Goal: Information Seeking & Learning: Learn about a topic

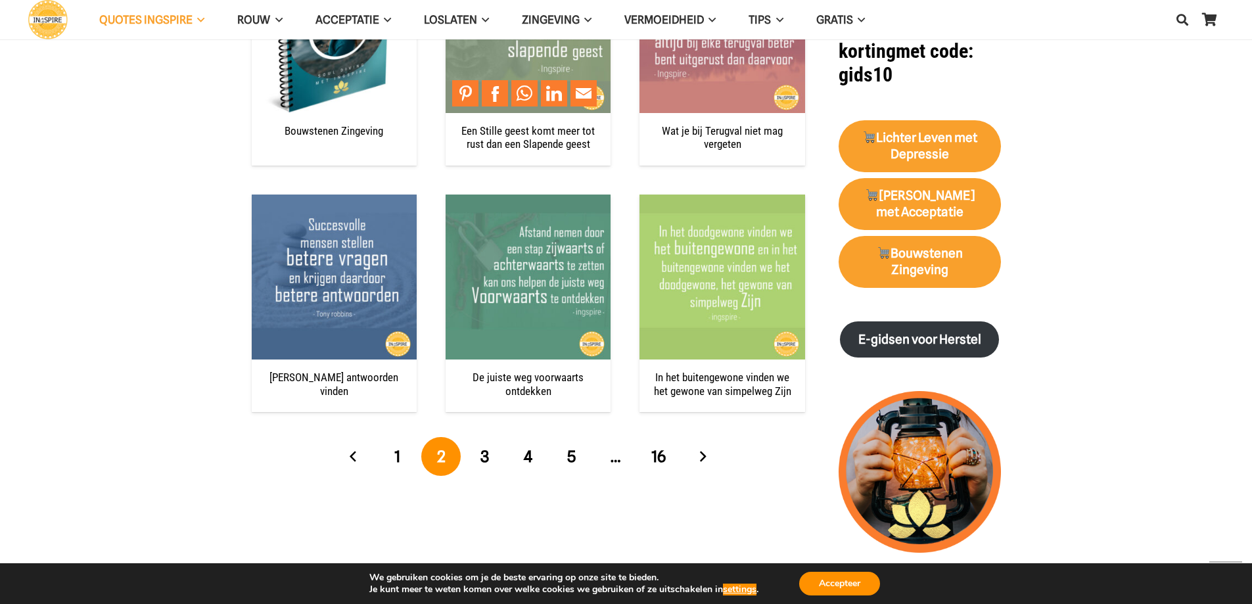
scroll to position [1315, 0]
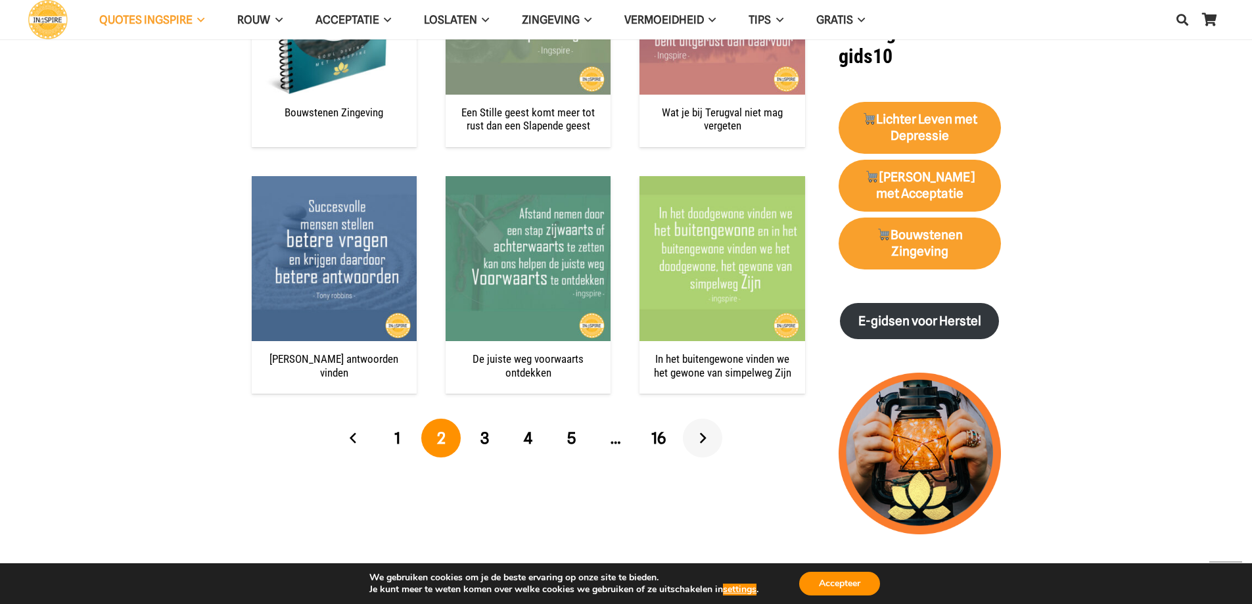
click at [700, 431] on link "Volgende" at bounding box center [702, 438] width 39 height 39
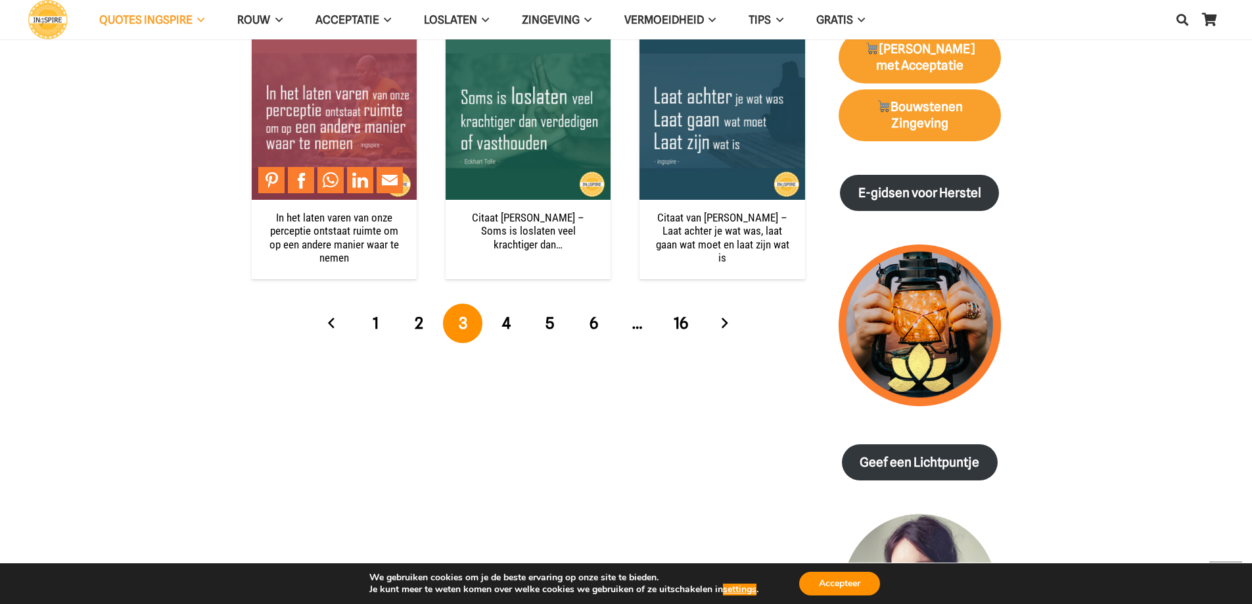
scroll to position [1446, 0]
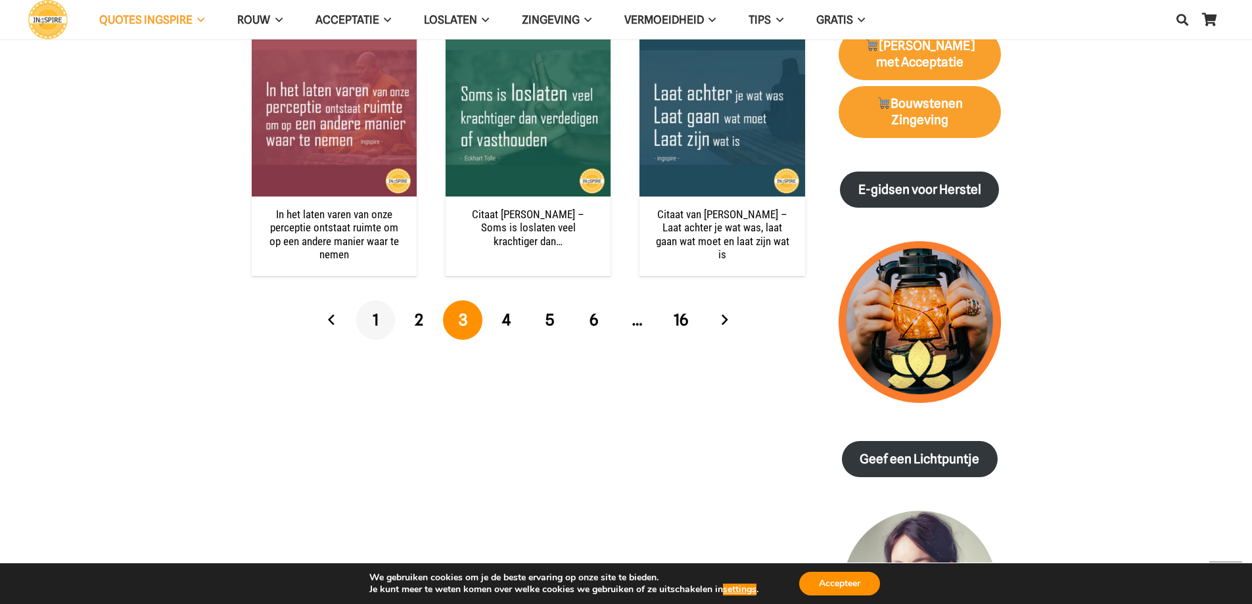
click at [371, 320] on link "1" at bounding box center [375, 319] width 39 height 39
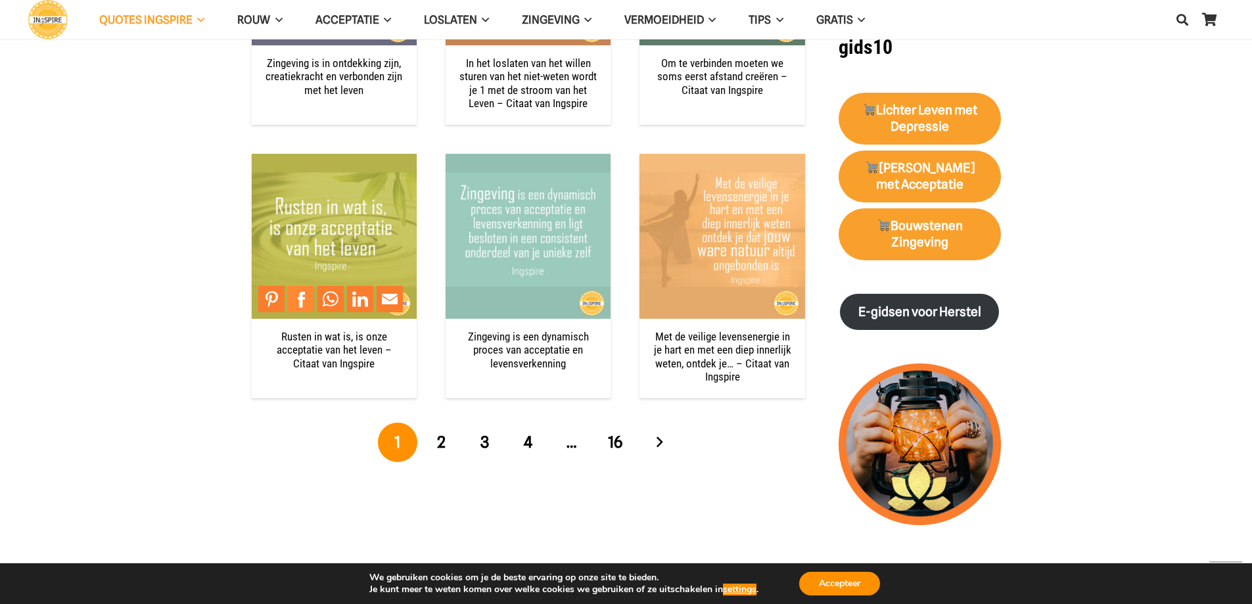
scroll to position [1381, 0]
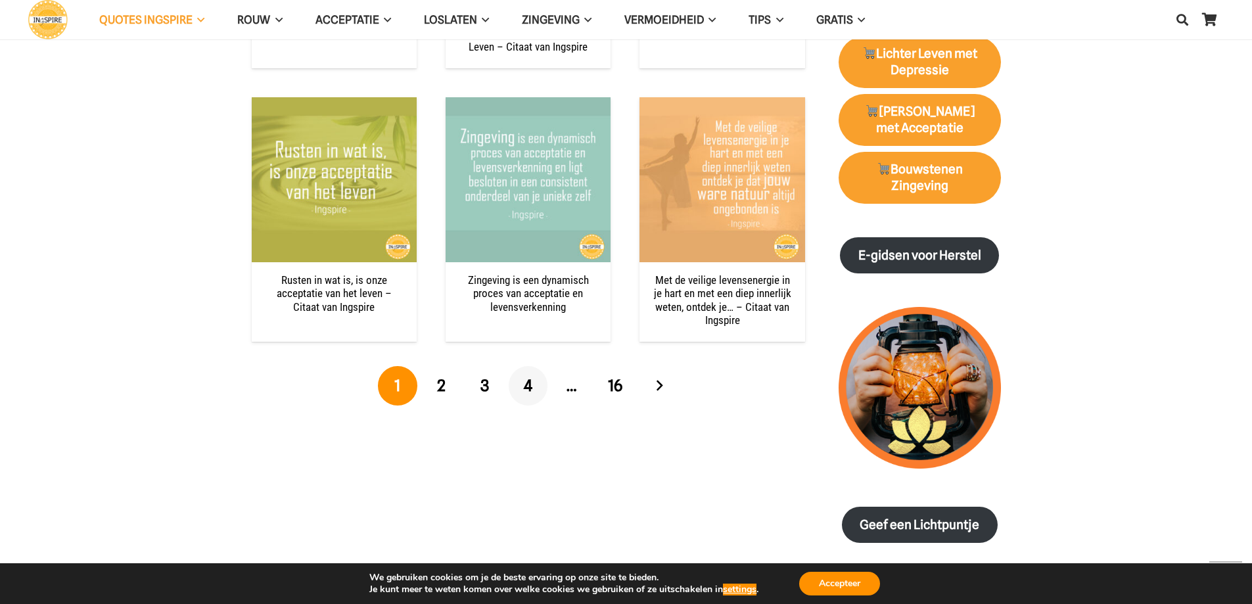
click at [523, 387] on link "4" at bounding box center [528, 385] width 39 height 39
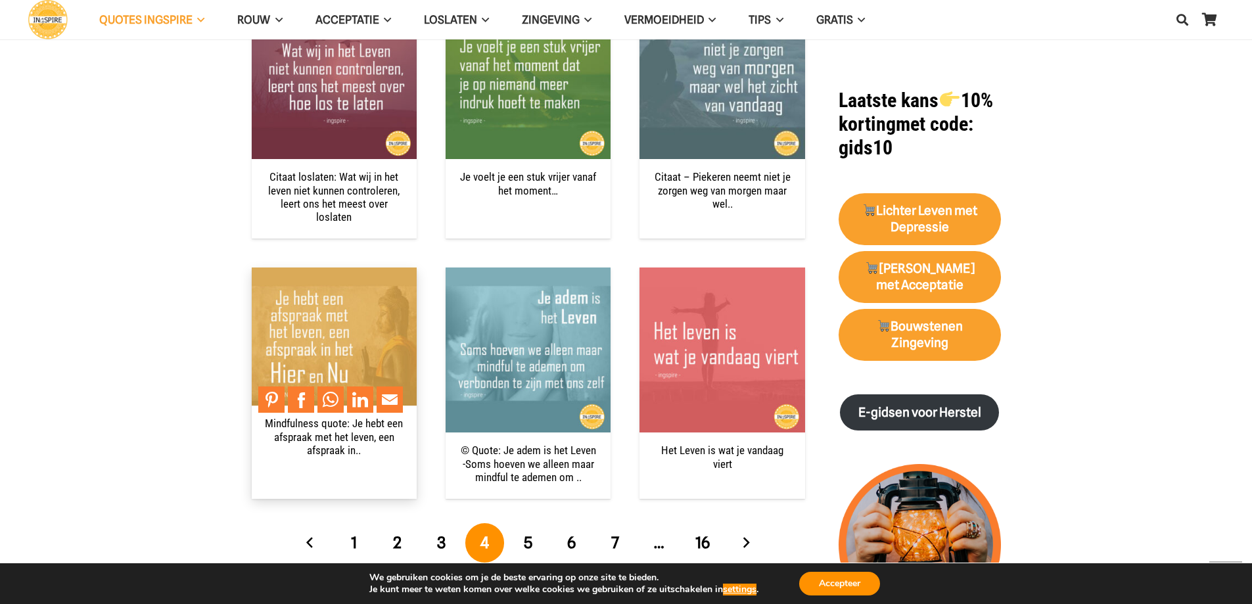
scroll to position [1315, 0]
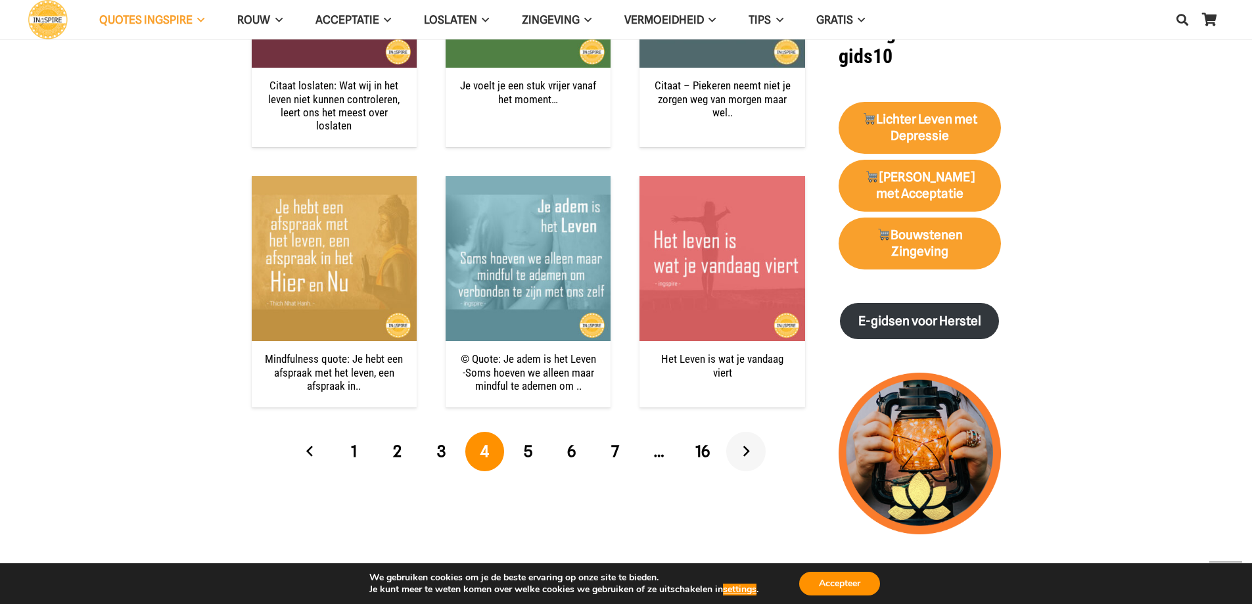
click at [744, 437] on link "Volgende" at bounding box center [745, 451] width 39 height 39
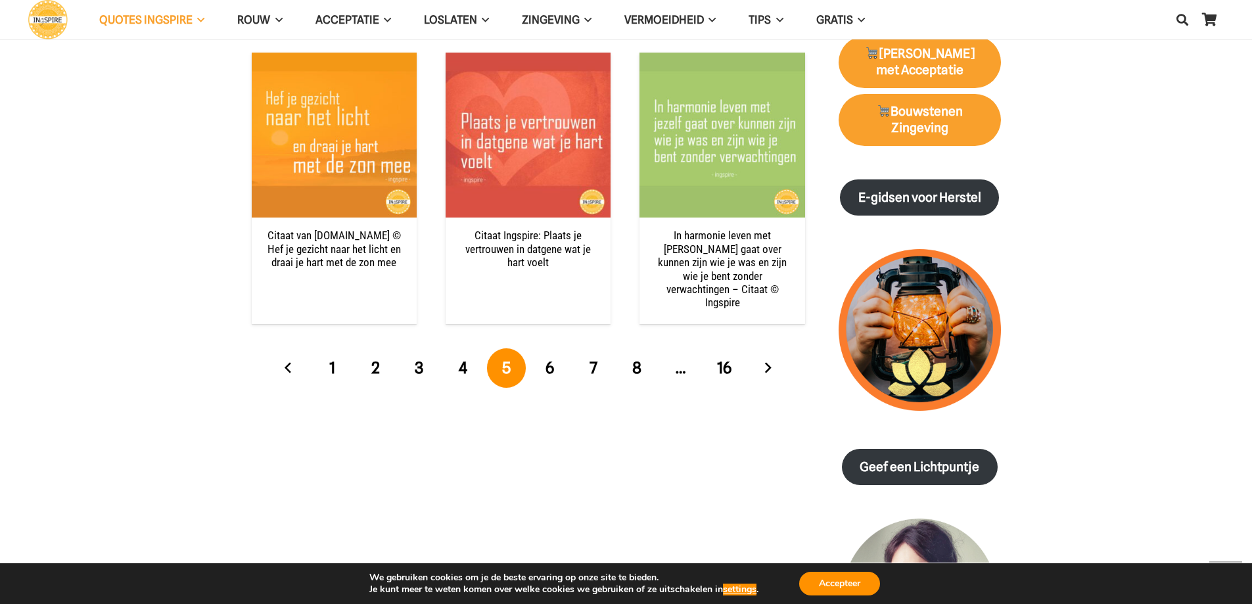
scroll to position [1446, 0]
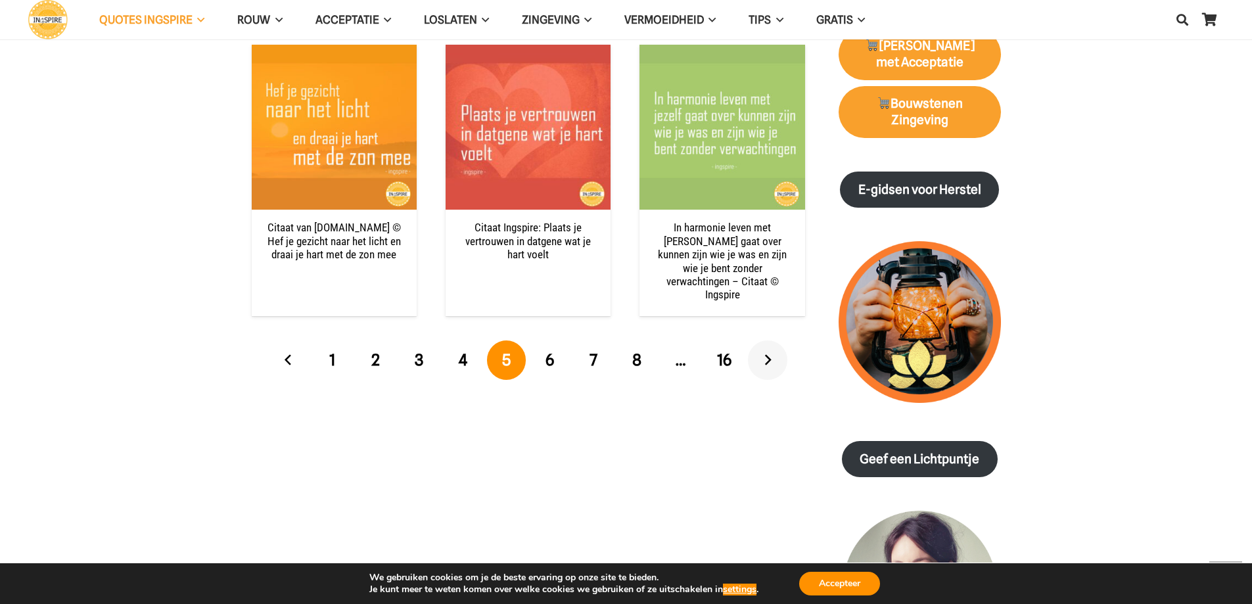
click at [768, 342] on link "Volgende" at bounding box center [767, 360] width 39 height 39
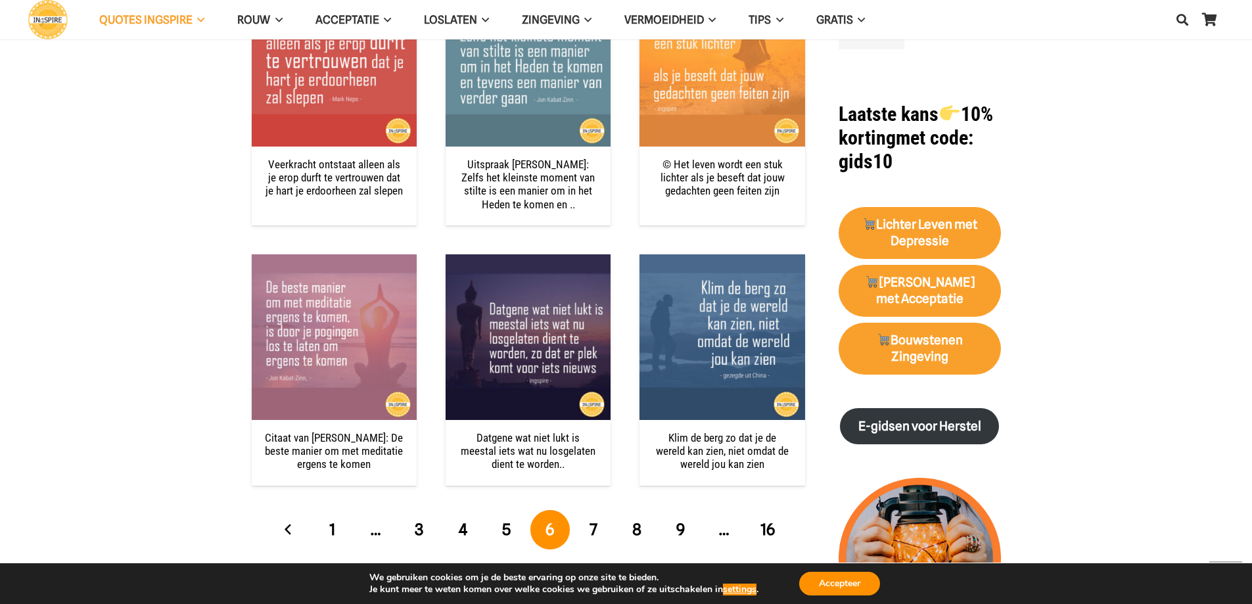
scroll to position [1249, 0]
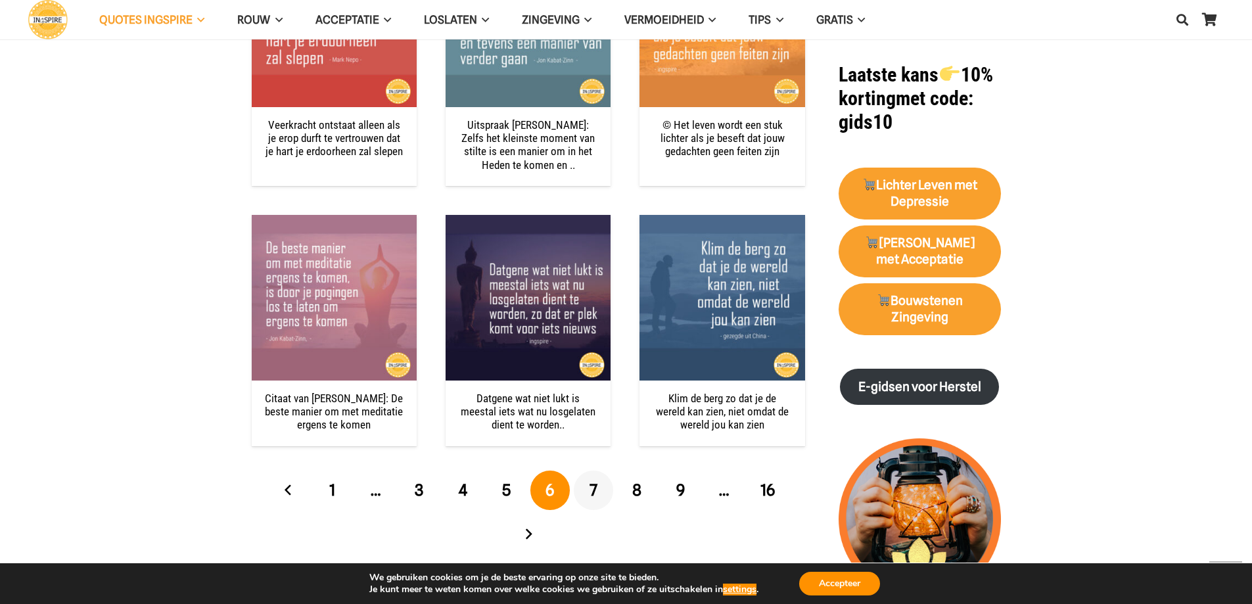
click at [594, 486] on span "7" at bounding box center [594, 490] width 8 height 19
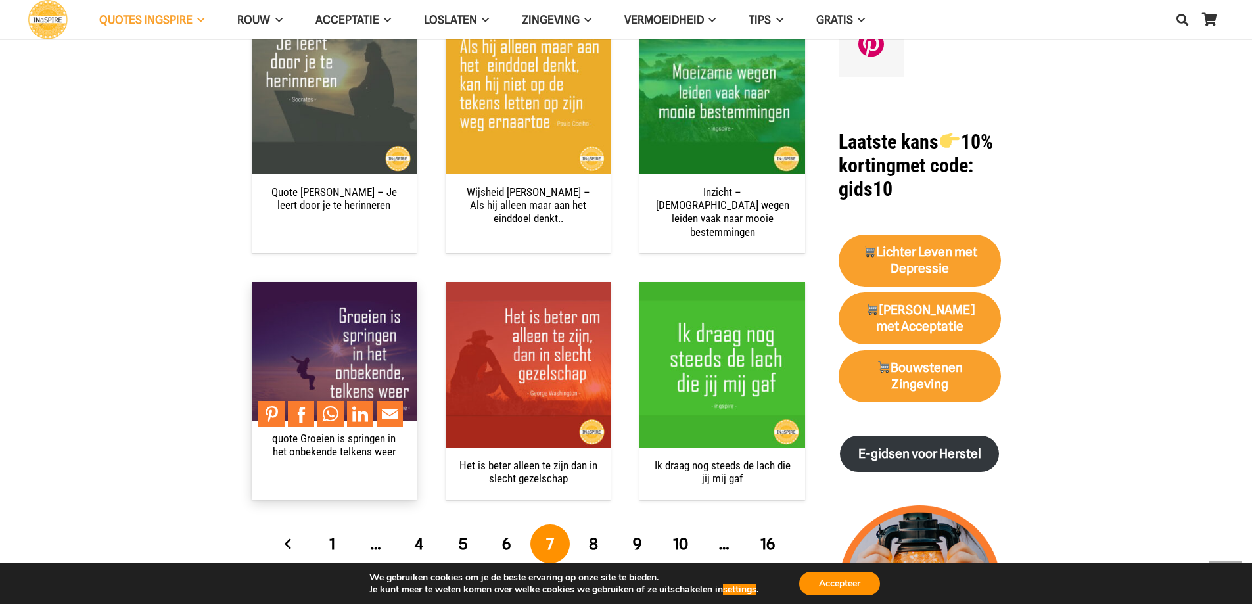
scroll to position [1183, 0]
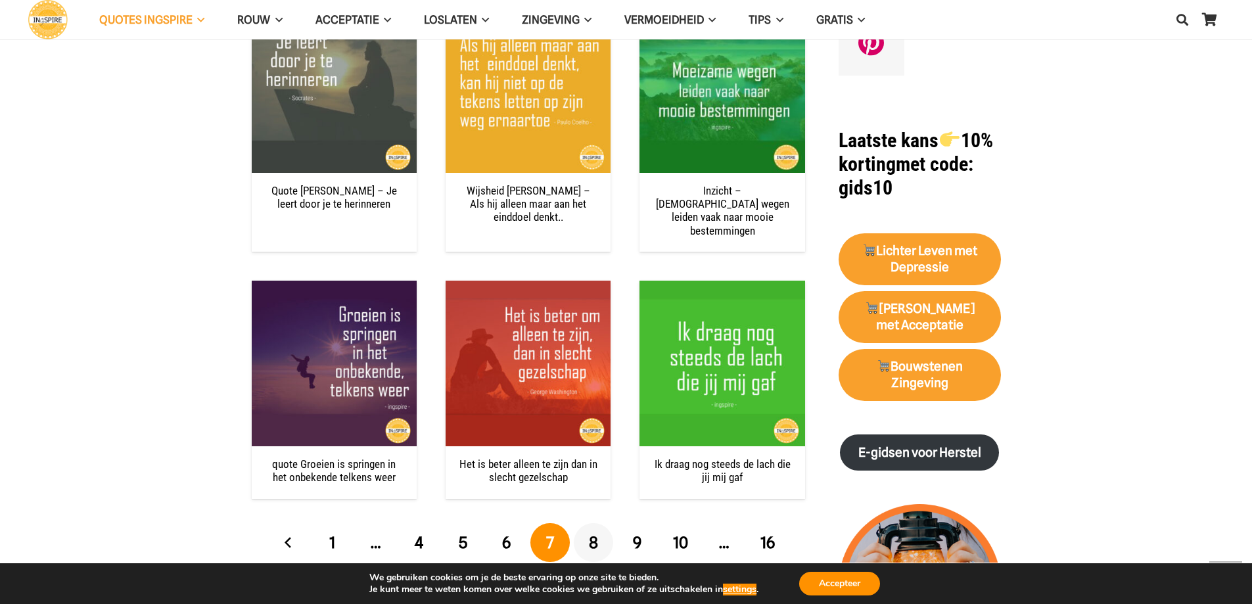
click at [595, 533] on span "8" at bounding box center [593, 542] width 9 height 19
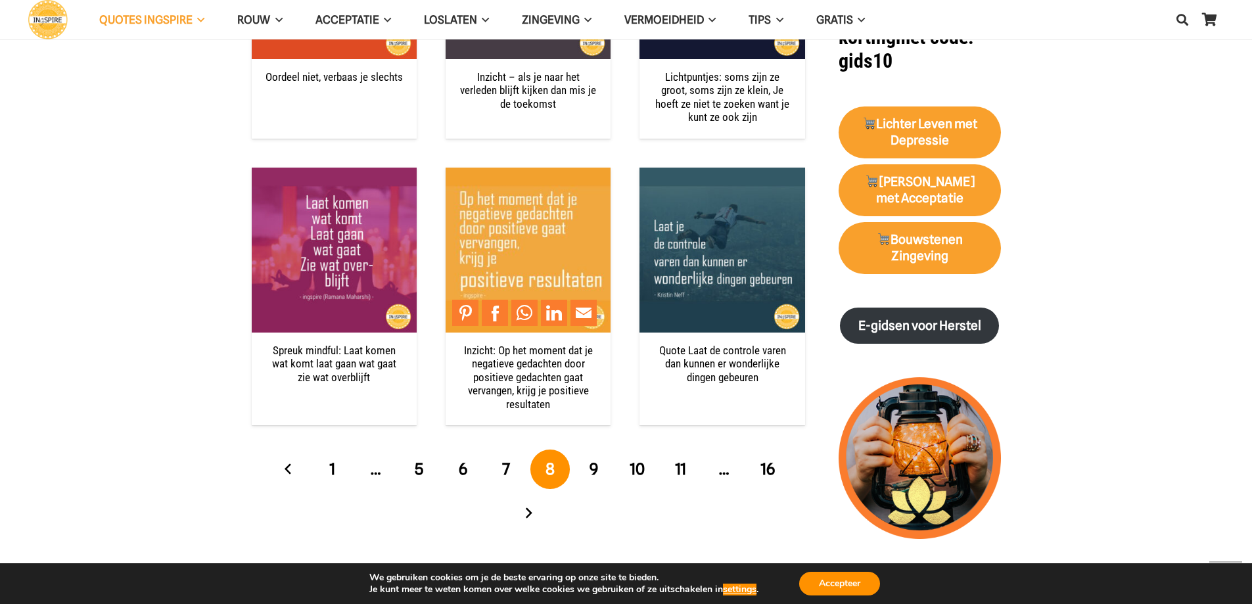
scroll to position [1315, 0]
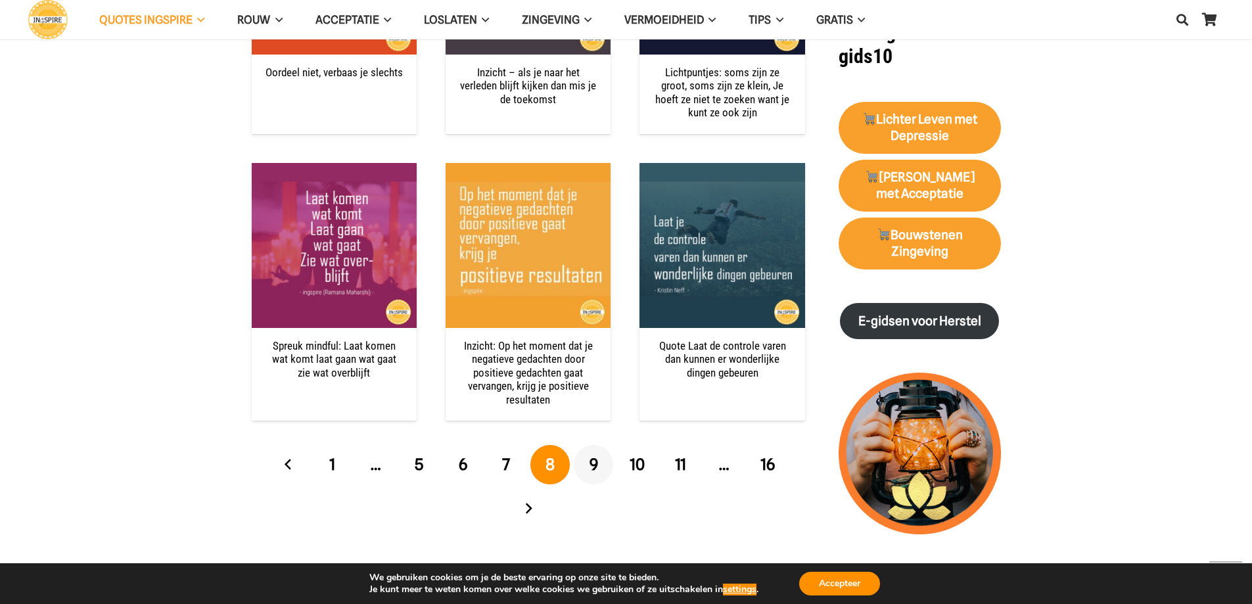
click at [588, 463] on link "9" at bounding box center [593, 464] width 39 height 39
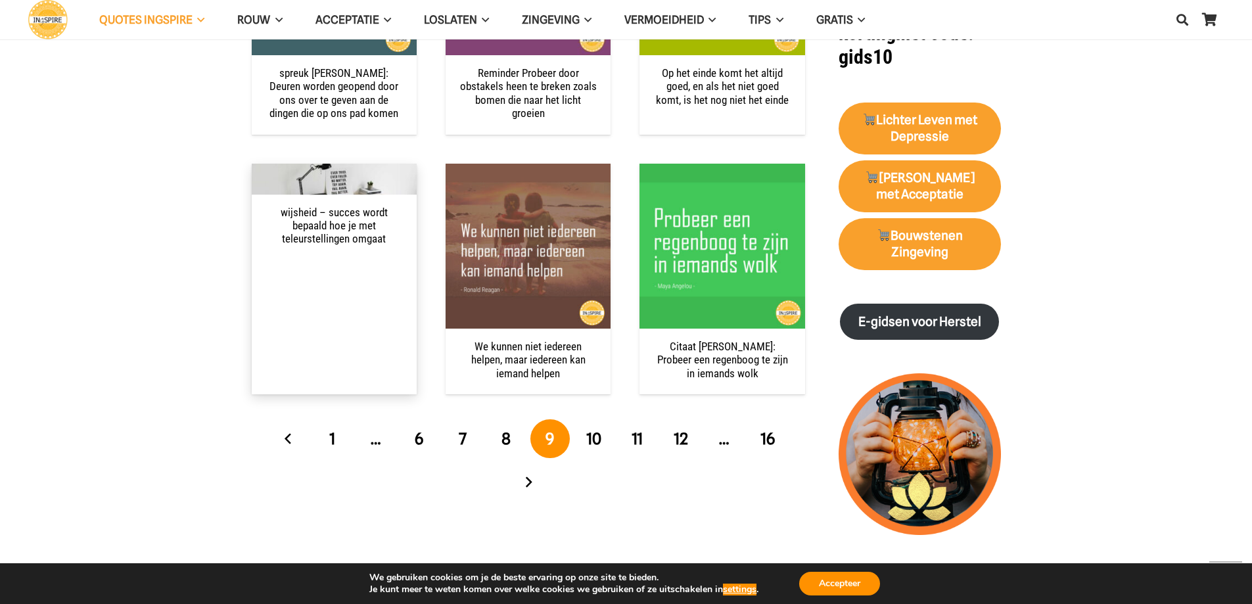
scroll to position [1315, 0]
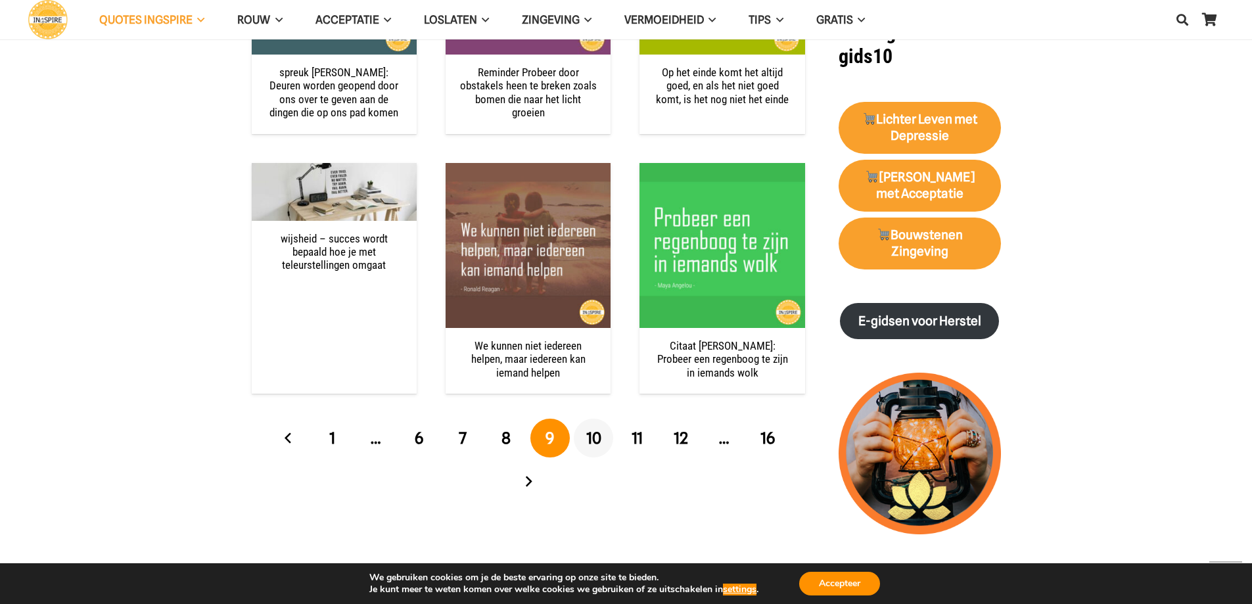
click at [586, 436] on span "10" at bounding box center [593, 438] width 15 height 19
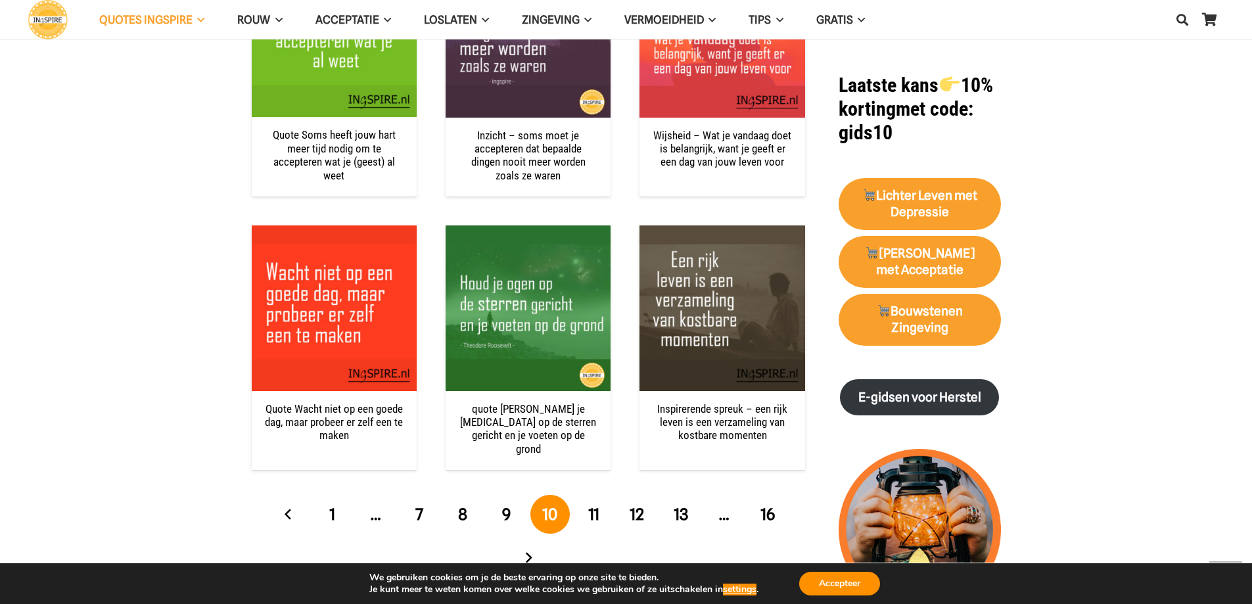
scroll to position [1315, 0]
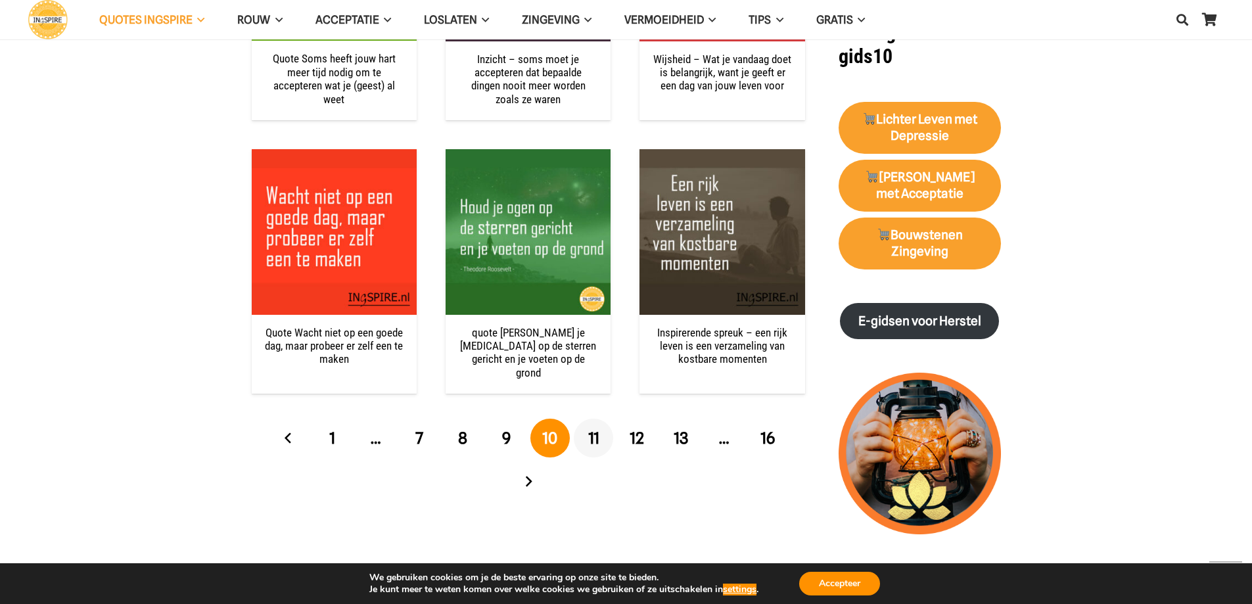
click at [590, 435] on span "11" at bounding box center [593, 438] width 11 height 19
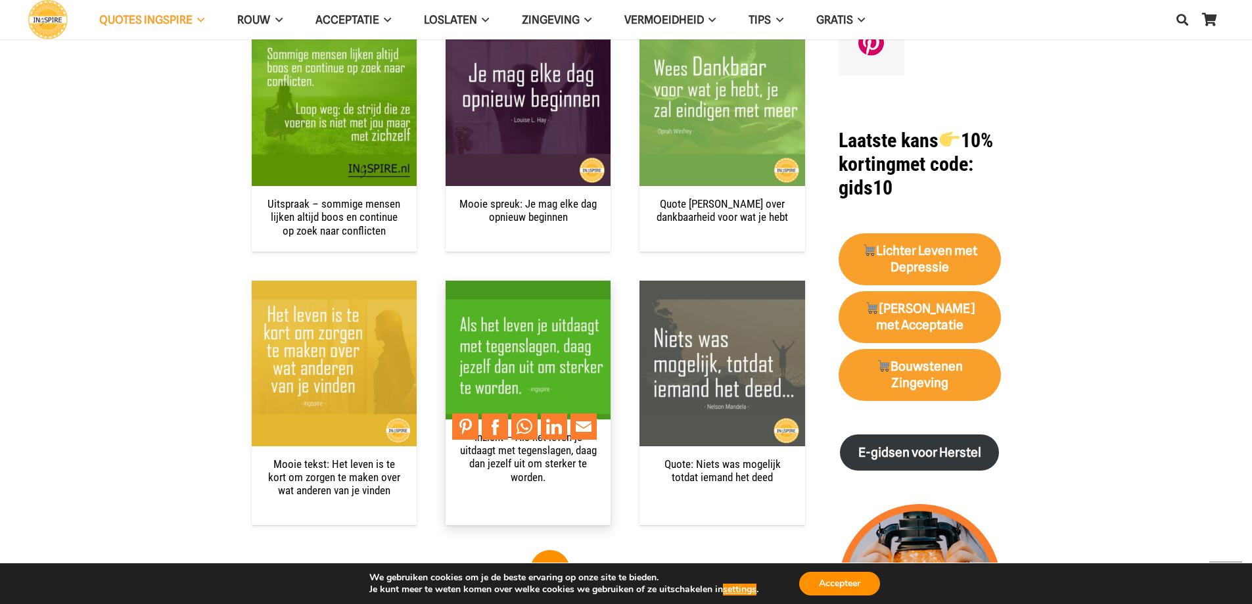
scroll to position [1315, 0]
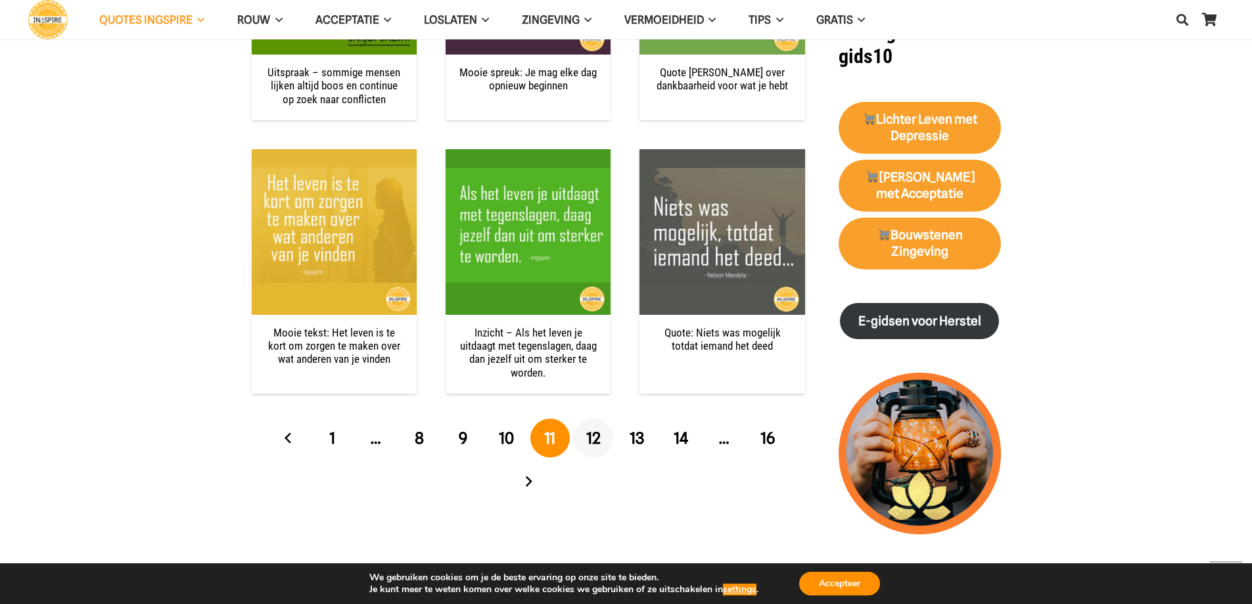
click at [599, 437] on span "12" at bounding box center [593, 438] width 14 height 19
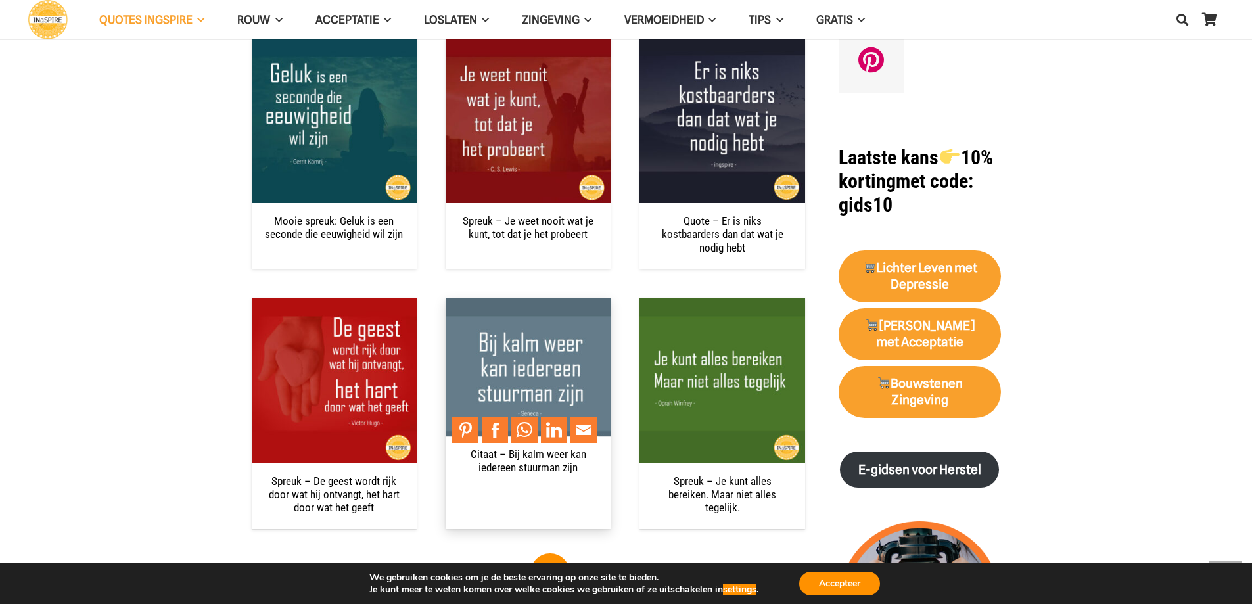
scroll to position [1315, 0]
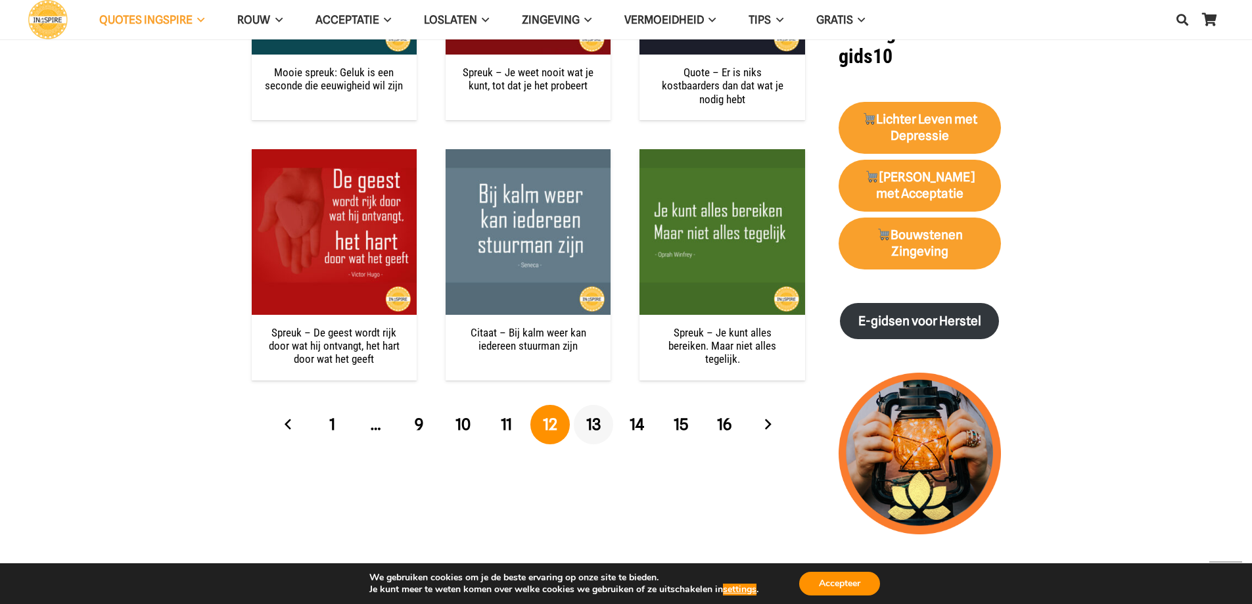
click at [598, 415] on span "13" at bounding box center [593, 424] width 14 height 19
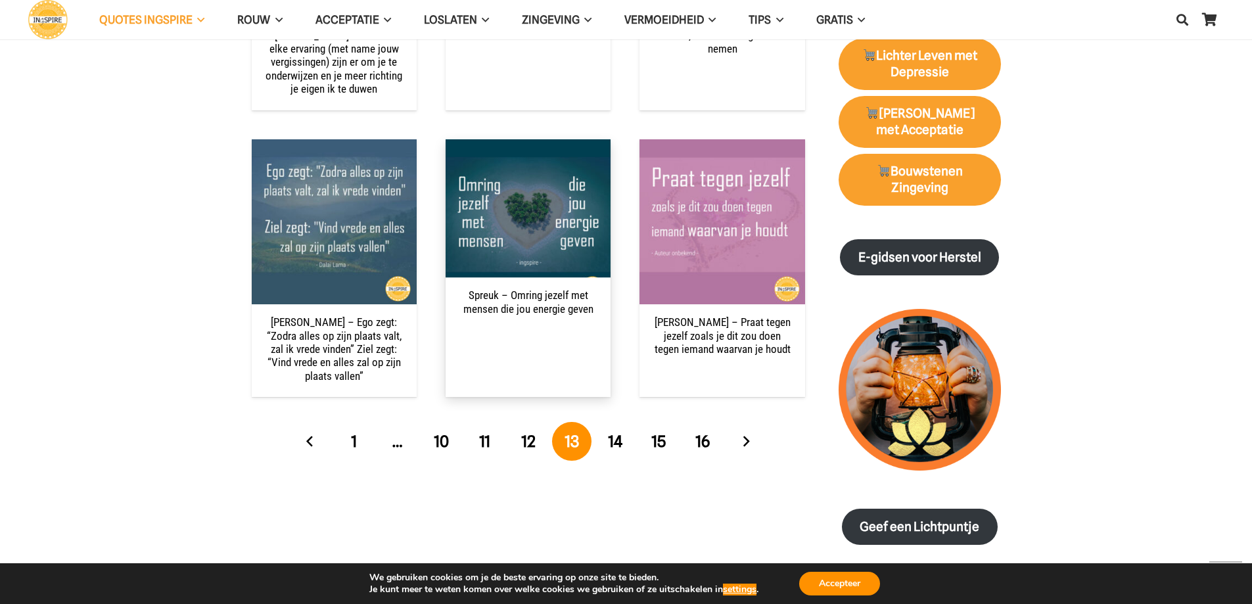
scroll to position [1381, 0]
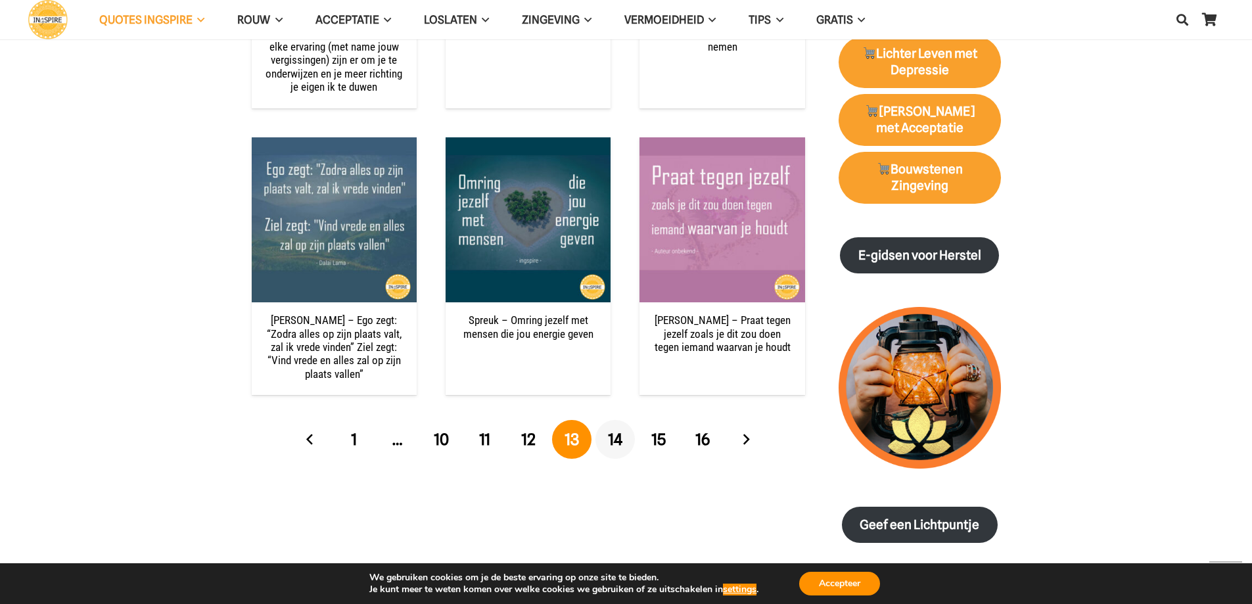
click at [618, 430] on span "14" at bounding box center [615, 439] width 14 height 19
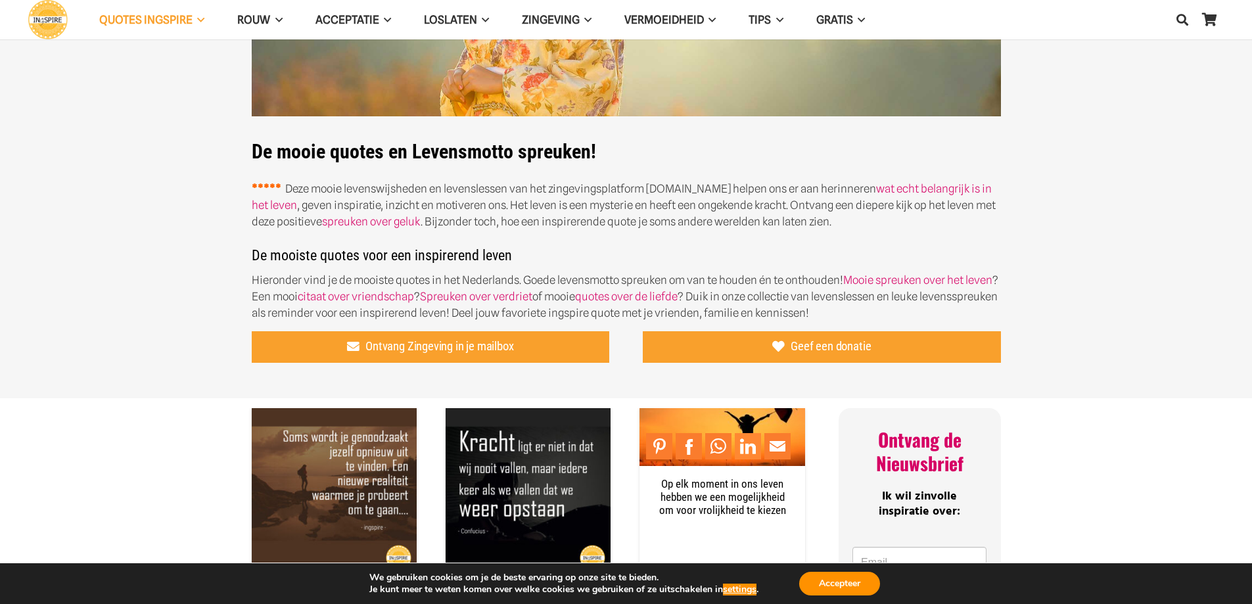
scroll to position [263, 0]
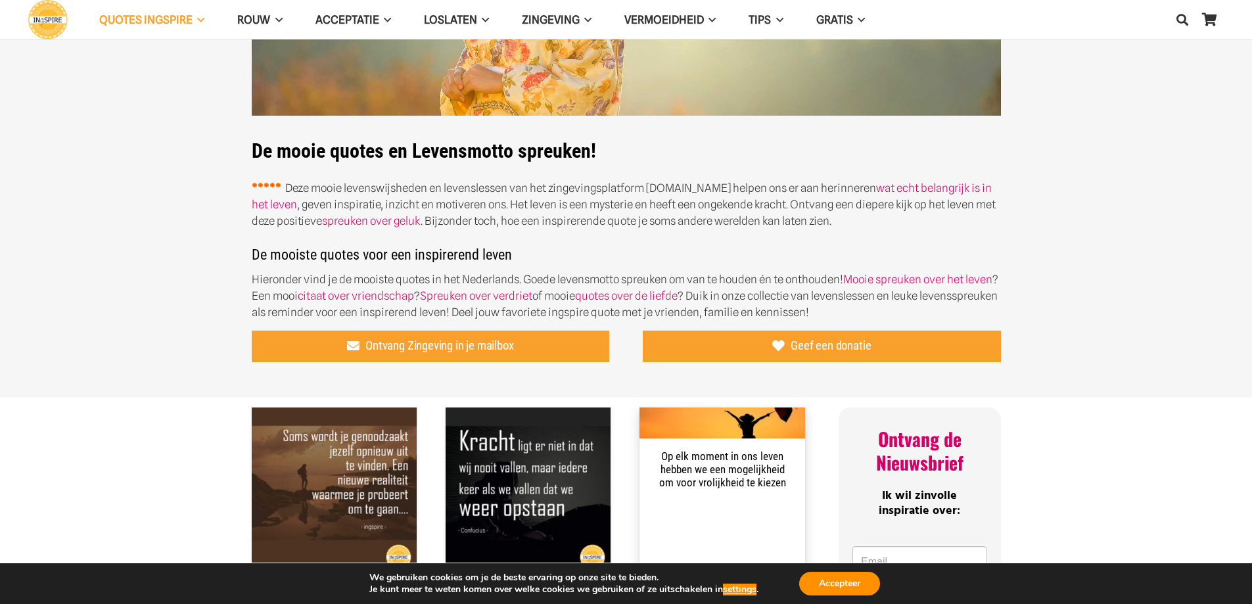
click at [747, 474] on link "Op elk moment in ons leven hebben we een mogelijkheid om voor vrolijkheid te ki…" at bounding box center [722, 470] width 127 height 40
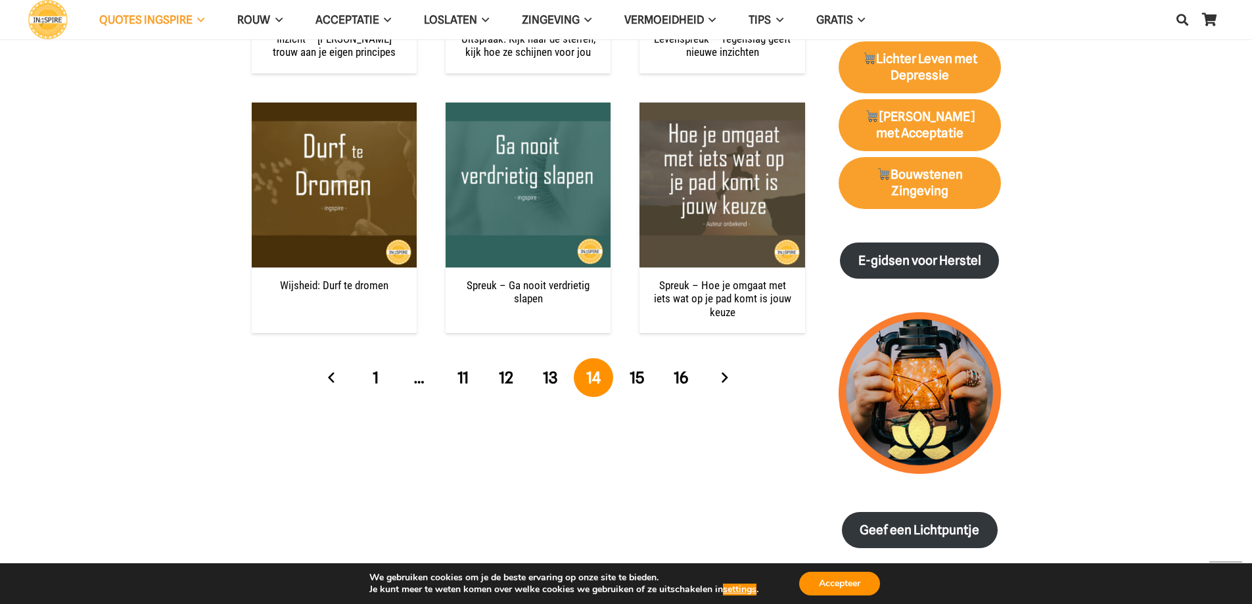
scroll to position [1381, 0]
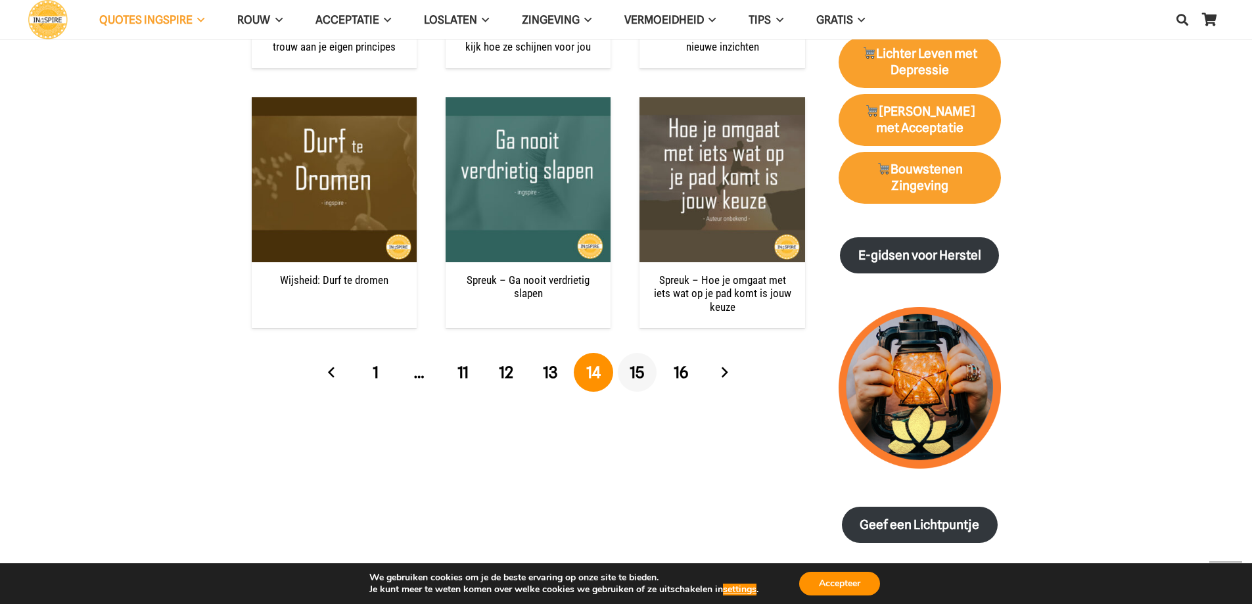
click at [637, 370] on span "15" at bounding box center [637, 372] width 14 height 19
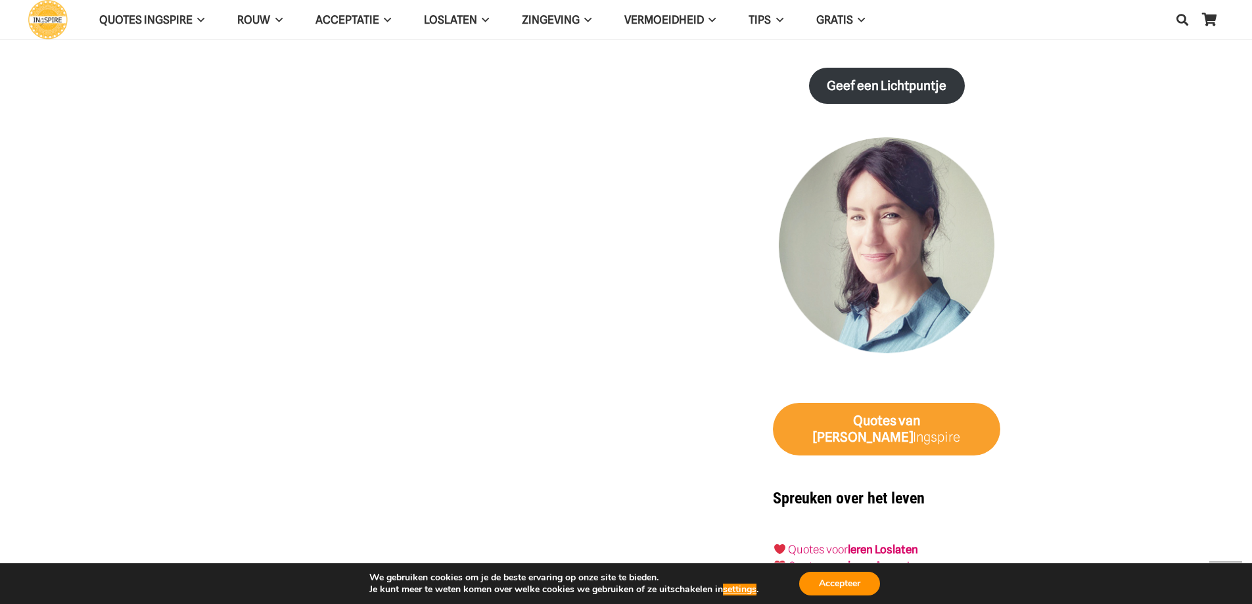
scroll to position [1249, 0]
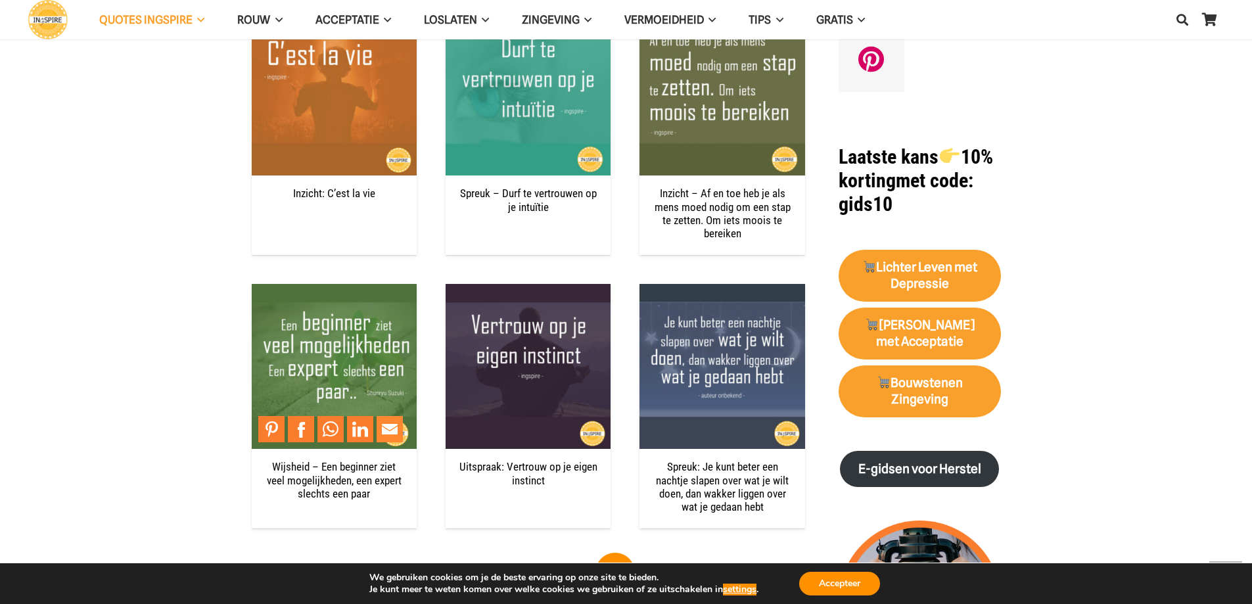
scroll to position [1315, 0]
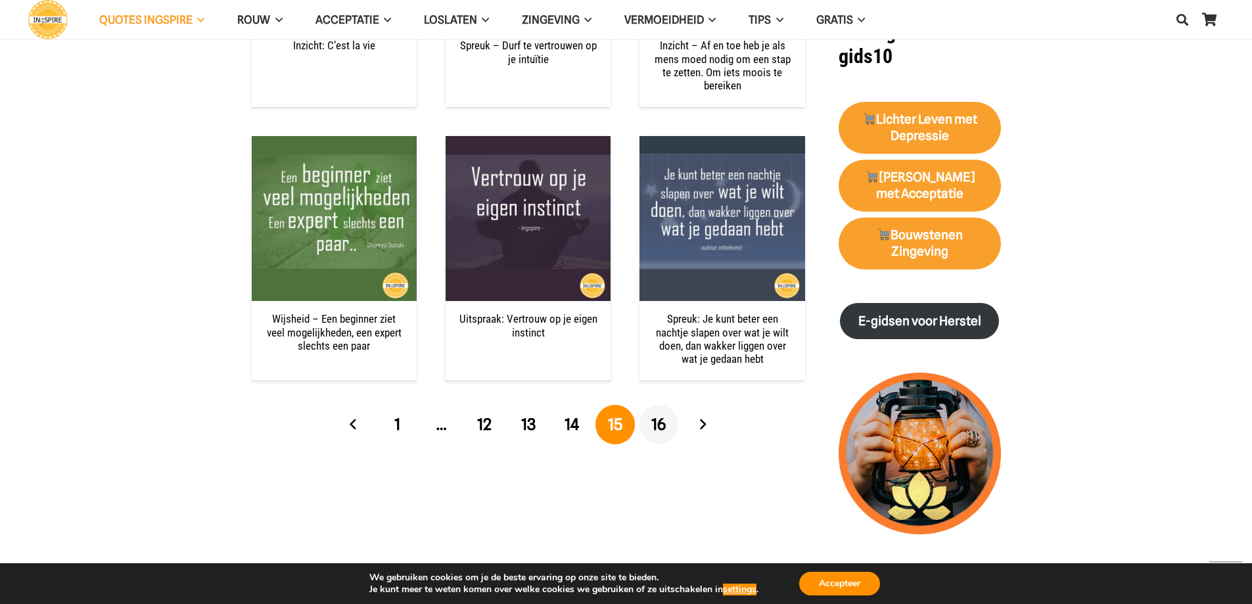
click at [657, 425] on span "16" at bounding box center [659, 424] width 14 height 19
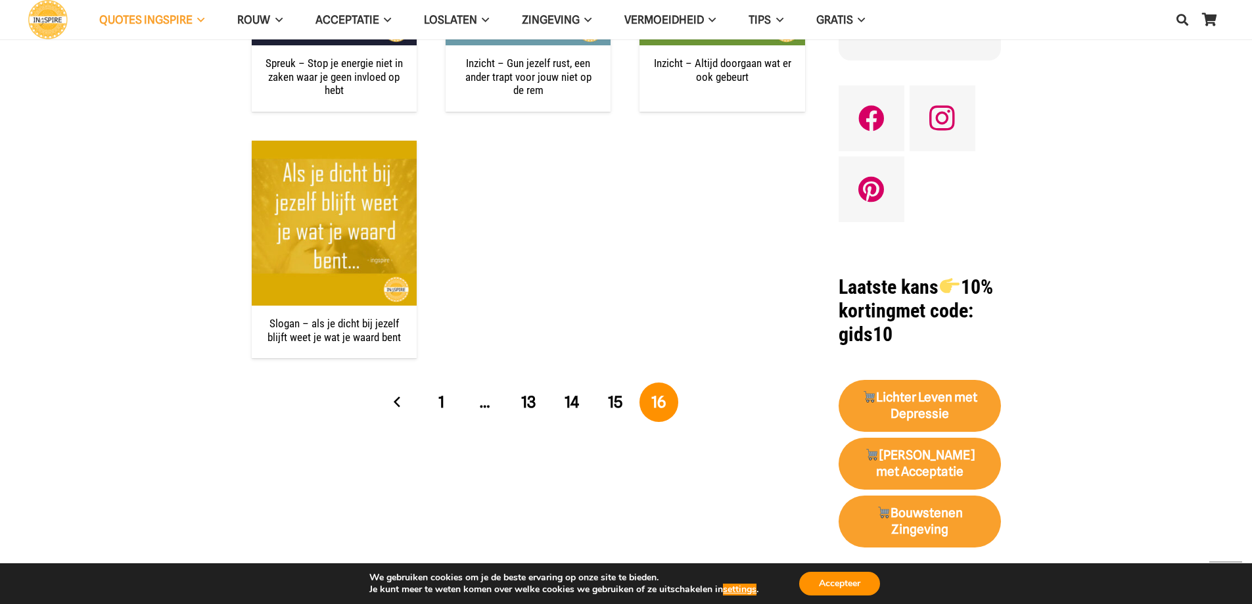
scroll to position [1052, 0]
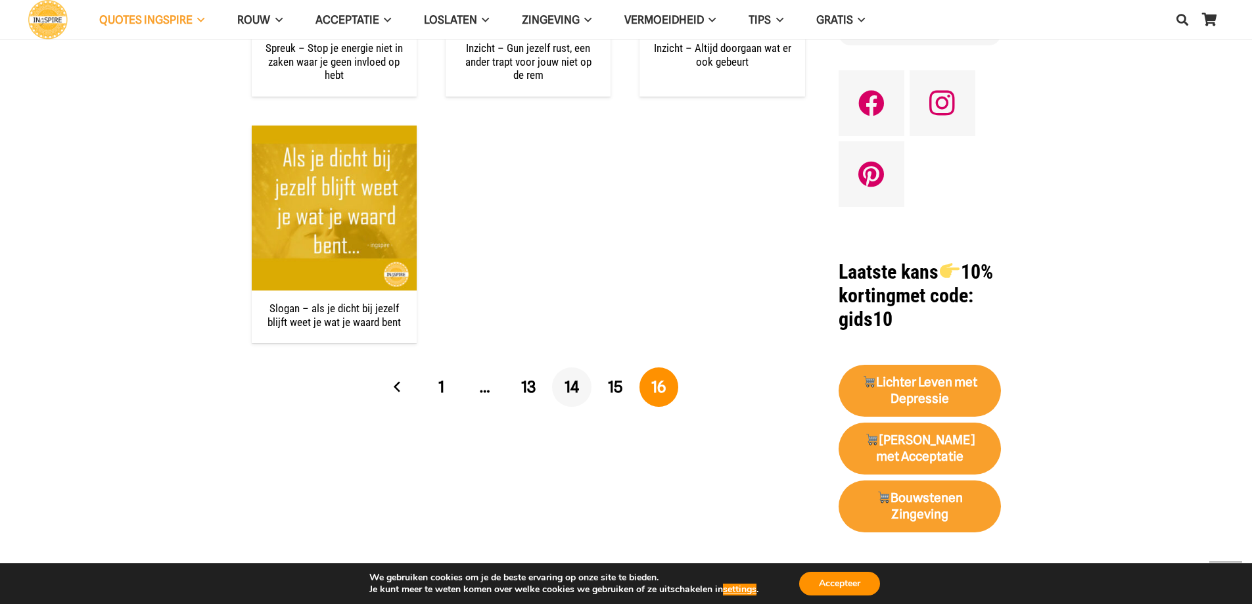
click at [567, 392] on span "14" at bounding box center [572, 386] width 14 height 19
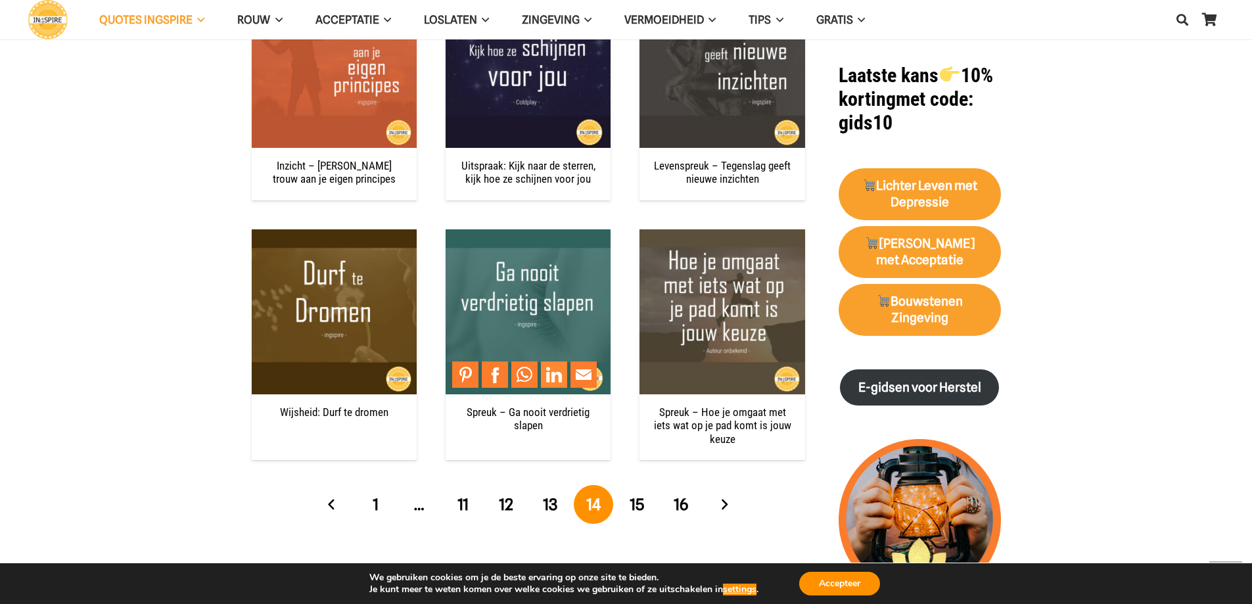
scroll to position [1249, 0]
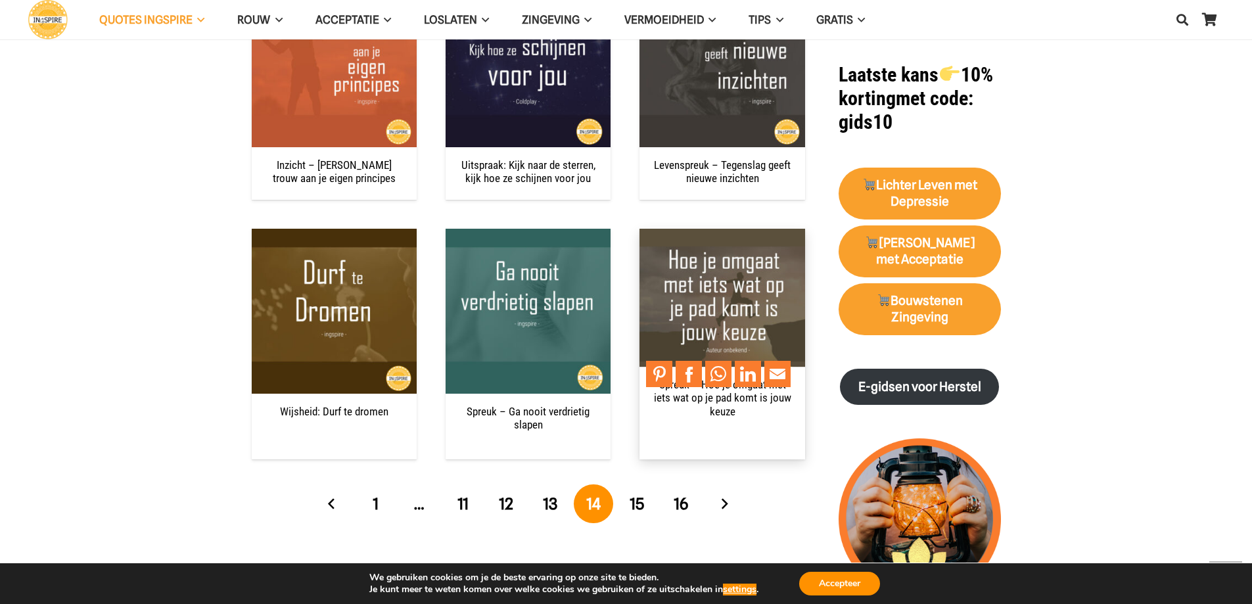
click at [686, 293] on img "Spreuk – Hoe je omgaat met iets wat op je pad komt is jouw keuze" at bounding box center [722, 311] width 165 height 165
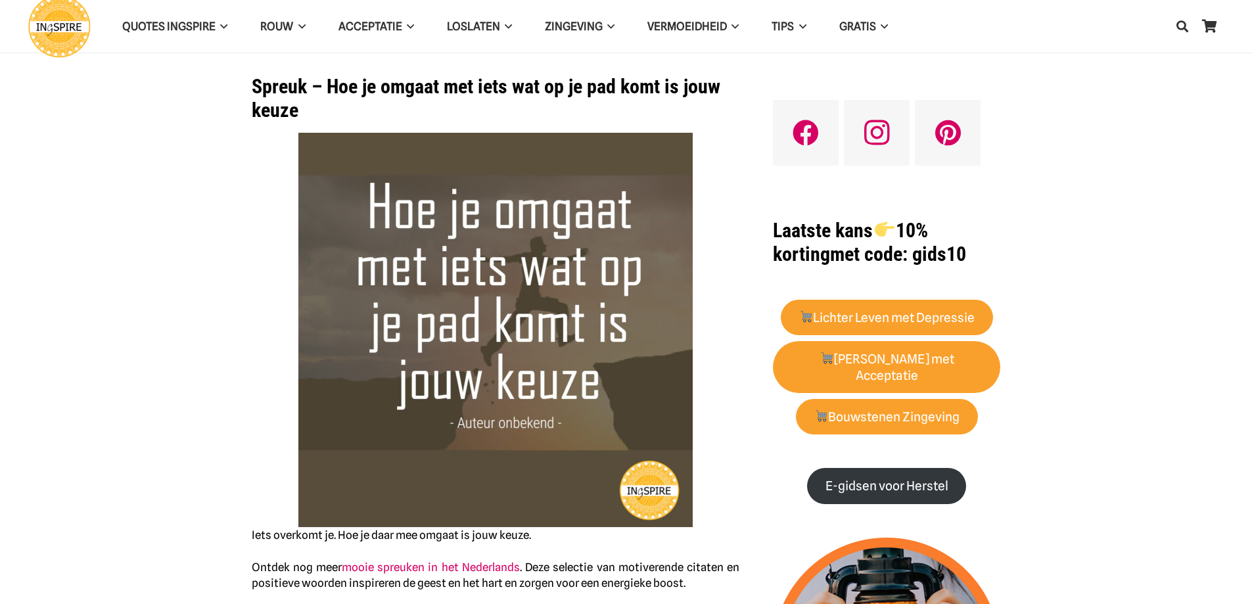
click at [686, 293] on img at bounding box center [495, 330] width 394 height 394
